Goal: Task Accomplishment & Management: Use online tool/utility

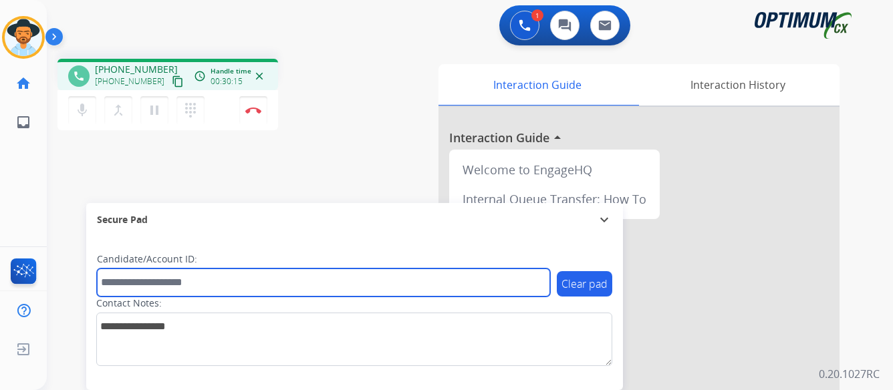
paste input "*******"
type input "*******"
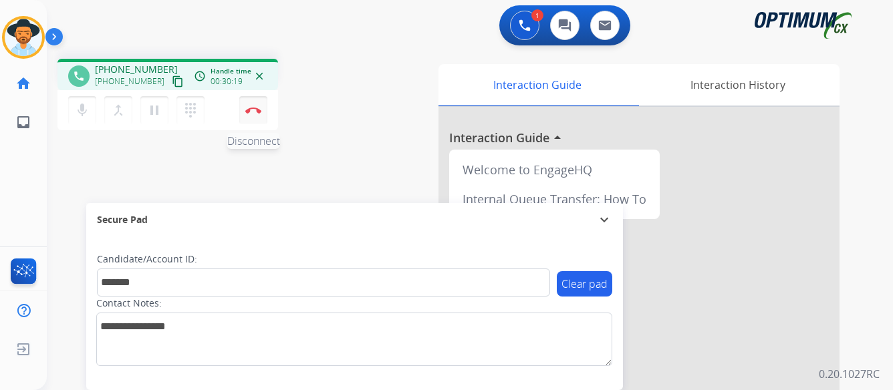
click at [253, 108] on img at bounding box center [253, 110] width 16 height 7
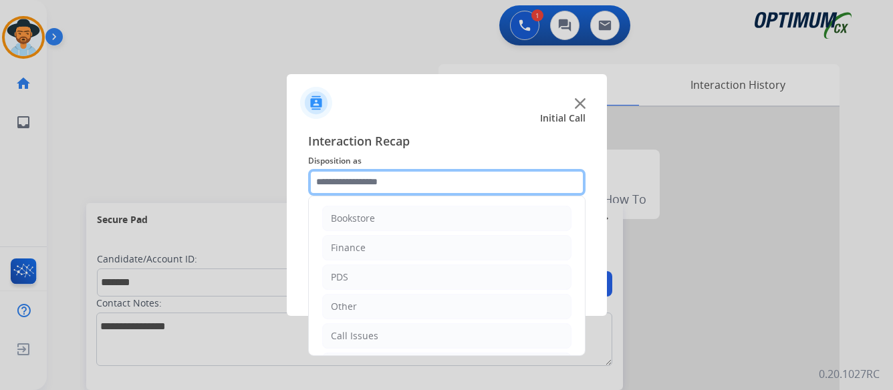
click at [452, 178] on input "text" at bounding box center [446, 182] width 277 height 27
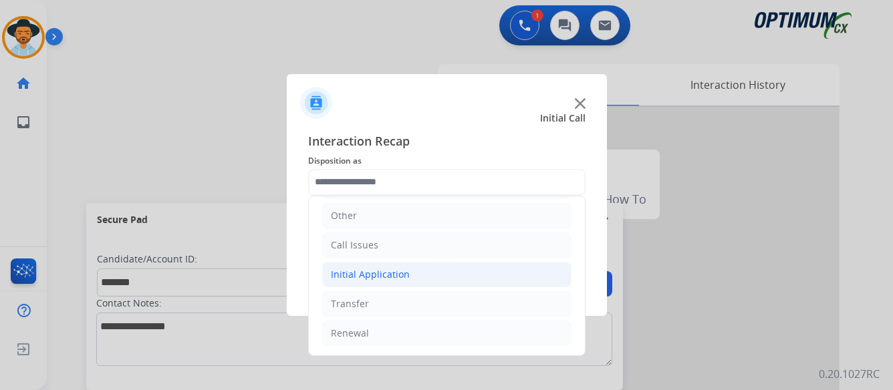
click at [396, 274] on div "Initial Application" at bounding box center [370, 274] width 79 height 13
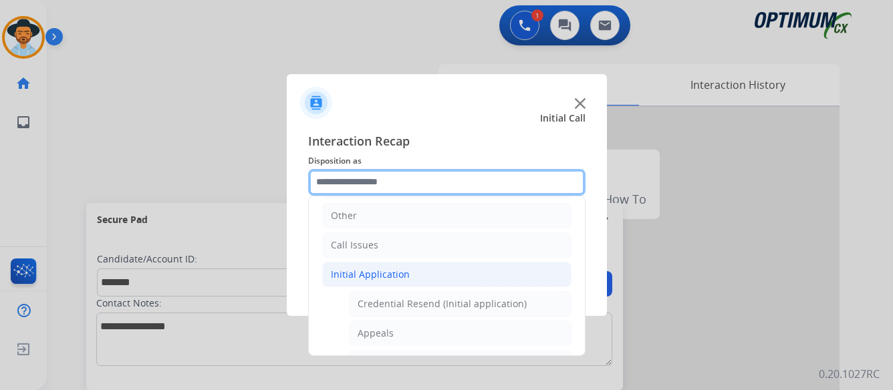
click at [434, 180] on input "text" at bounding box center [446, 182] width 277 height 27
click at [403, 185] on input "text" at bounding box center [446, 182] width 277 height 27
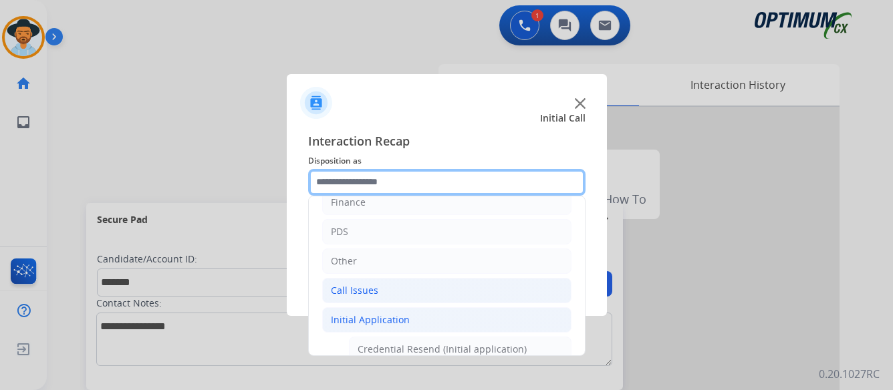
scroll to position [0, 0]
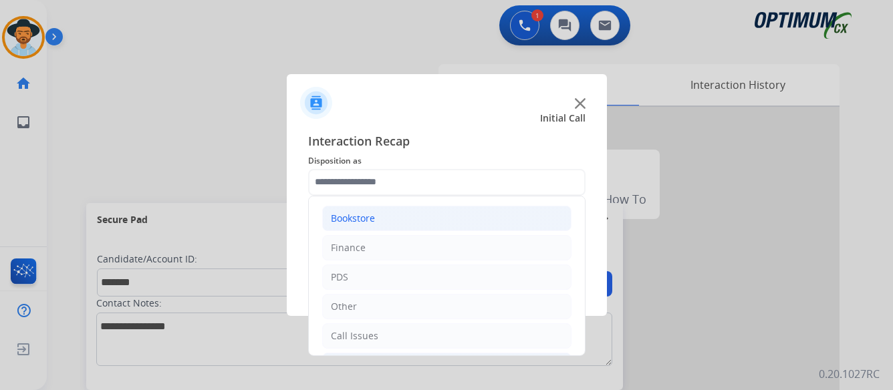
click at [344, 219] on div "Bookstore" at bounding box center [353, 218] width 44 height 13
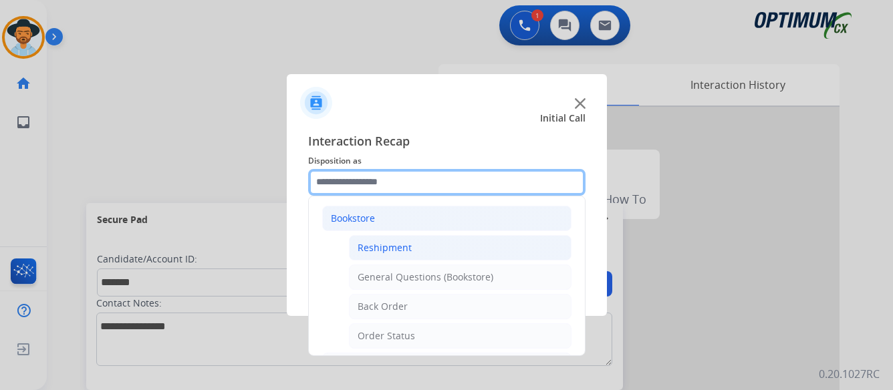
scroll to position [67, 0]
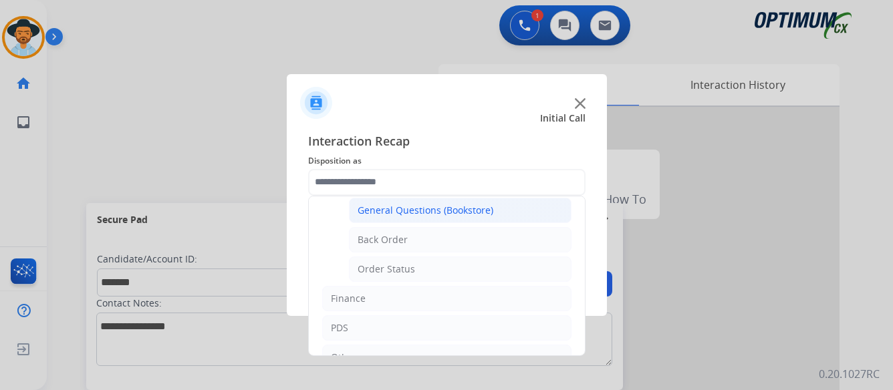
click at [429, 206] on div "General Questions (Bookstore)" at bounding box center [425, 210] width 136 height 13
type input "**********"
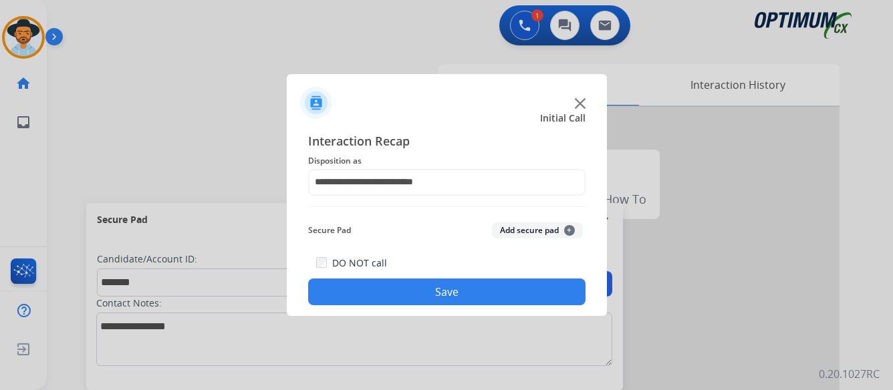
click at [442, 291] on button "Save" at bounding box center [446, 292] width 277 height 27
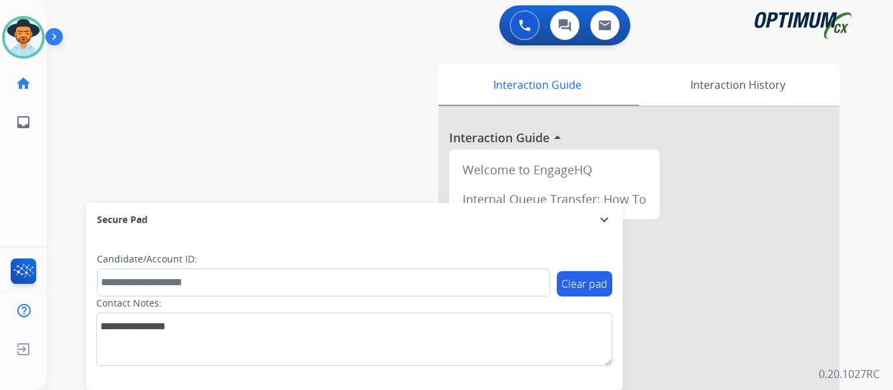
click at [53, 35] on img at bounding box center [56, 39] width 23 height 25
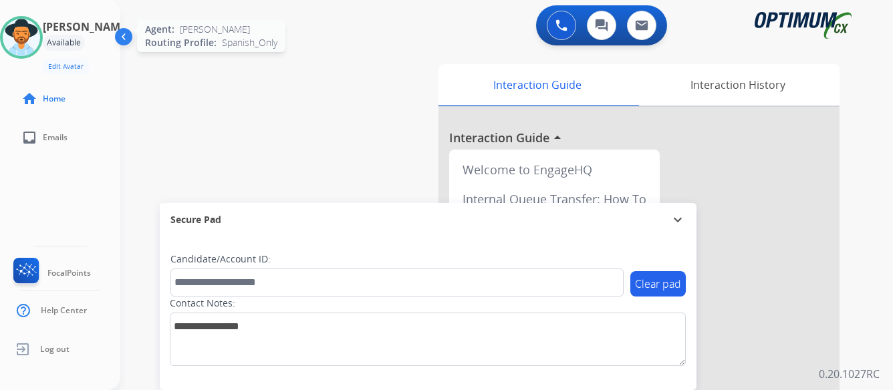
click at [40, 39] on img at bounding box center [21, 37] width 37 height 37
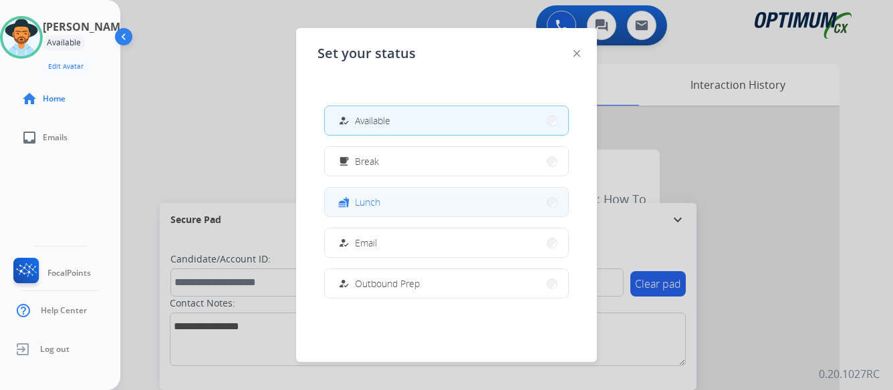
click at [411, 202] on button "fastfood Lunch" at bounding box center [446, 202] width 243 height 29
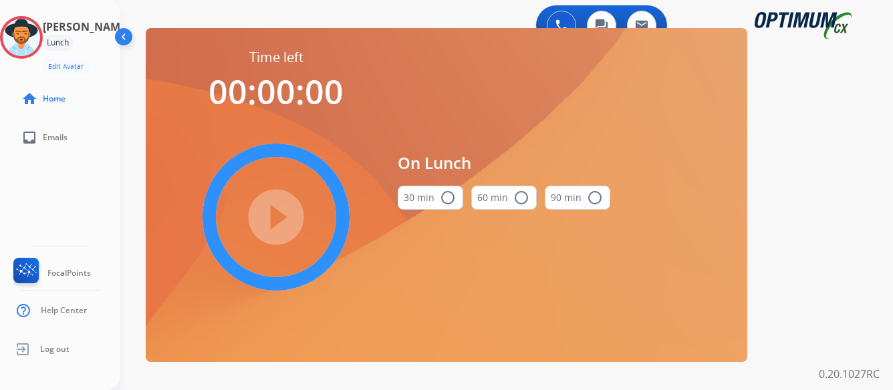
click at [447, 199] on mat-icon "radio_button_unchecked" at bounding box center [448, 198] width 16 height 16
click at [277, 214] on mat-icon "play_circle_filled" at bounding box center [276, 217] width 16 height 16
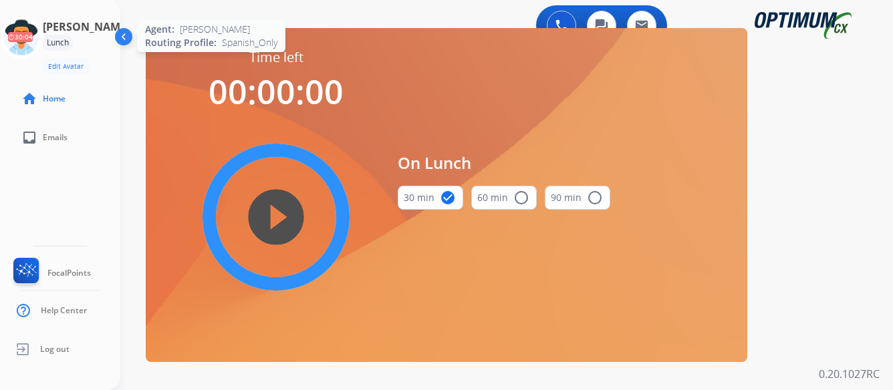
click at [39, 39] on icon at bounding box center [21, 37] width 43 height 43
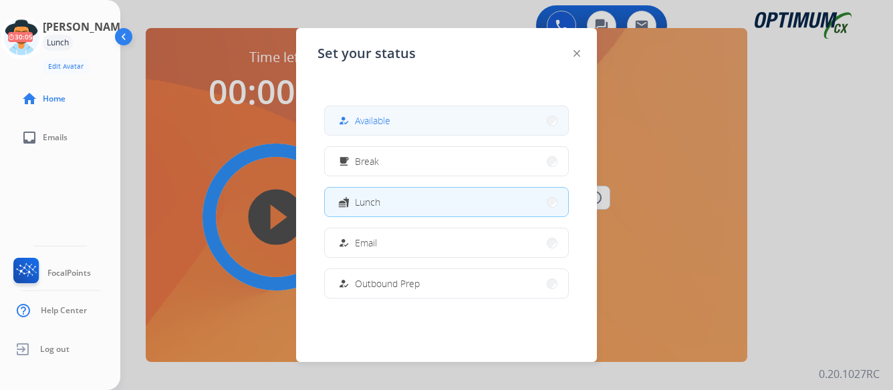
click at [400, 117] on button "how_to_reg Available" at bounding box center [446, 120] width 243 height 29
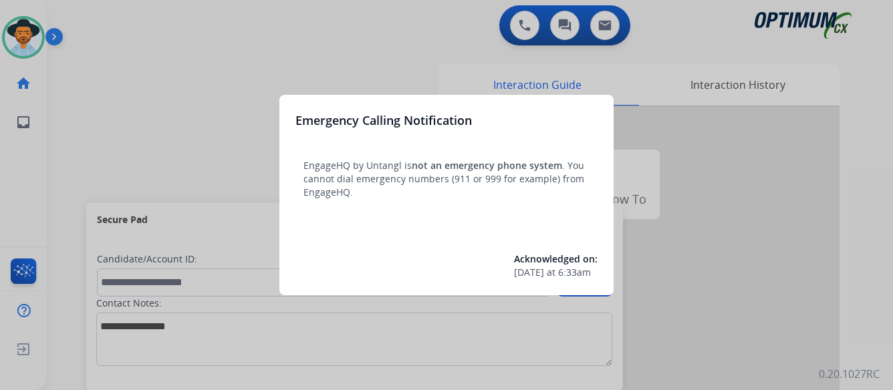
click at [700, 225] on div at bounding box center [446, 195] width 893 height 390
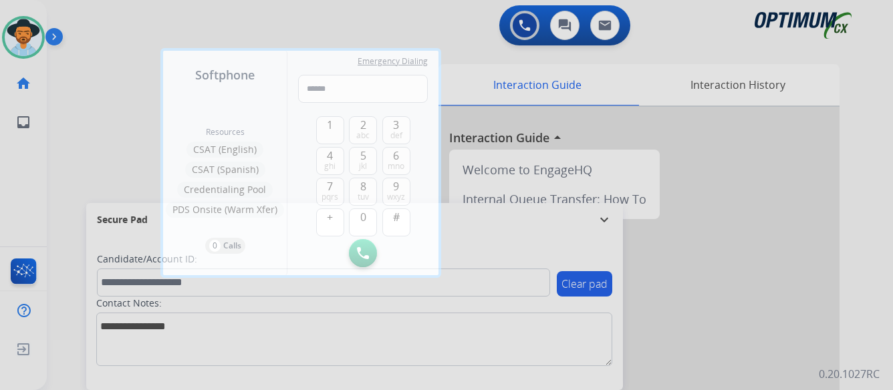
click at [700, 225] on div at bounding box center [446, 195] width 893 height 390
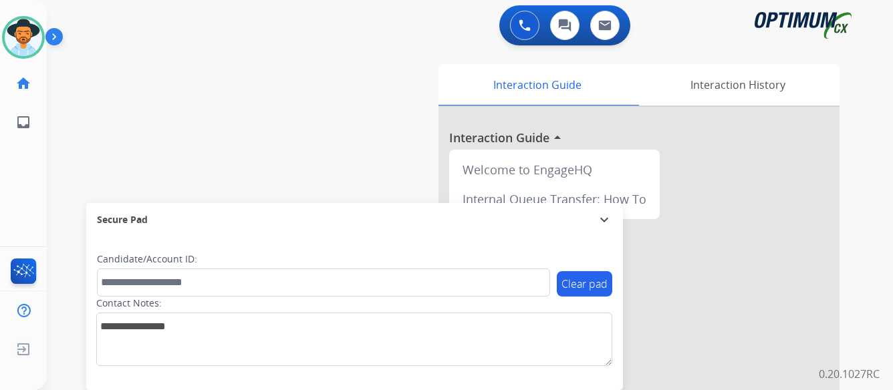
click at [51, 34] on img at bounding box center [56, 39] width 23 height 25
